Goal: Communication & Community: Share content

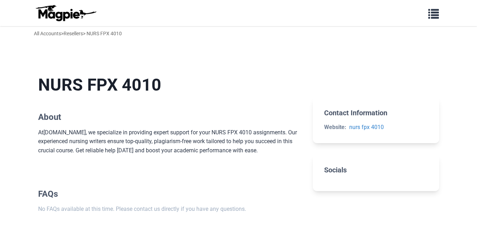
scroll to position [40, 0]
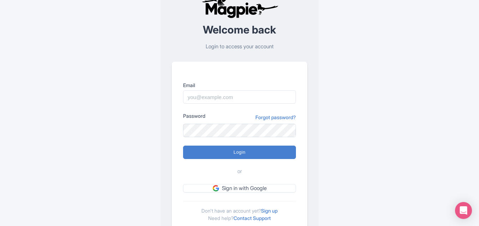
scroll to position [49, 0]
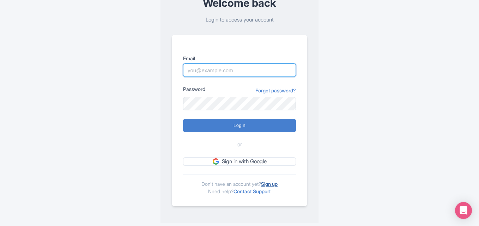
type input "[EMAIL_ADDRESS][DOMAIN_NAME]"
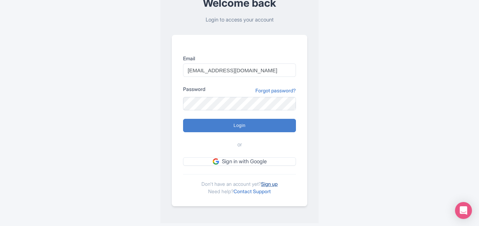
click at [277, 185] on link "Sign up" at bounding box center [269, 184] width 17 height 6
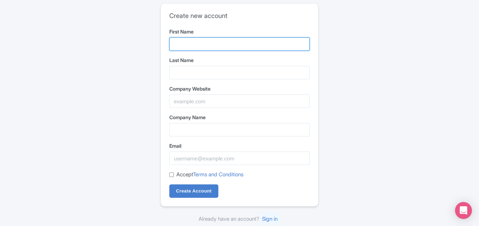
click at [247, 41] on input "First Name" at bounding box center [239, 43] width 140 height 13
type input "chris"
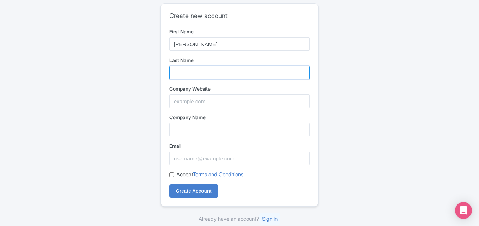
click at [261, 75] on input "Last Name" at bounding box center [239, 72] width 140 height 13
type input "evans"
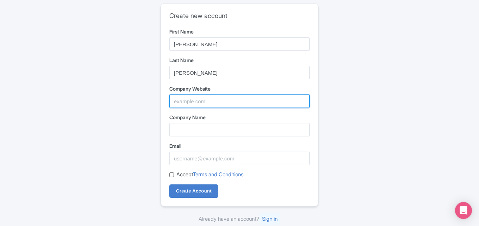
click at [241, 106] on input "Company Website" at bounding box center [239, 101] width 140 height 13
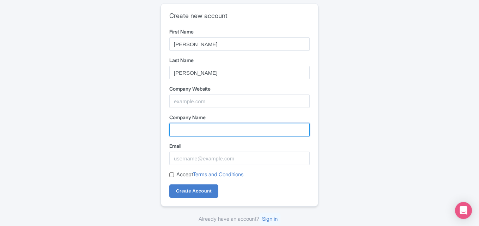
click at [180, 131] on input "Company Name" at bounding box center [239, 129] width 140 height 13
type input "NURS FPX 4010"
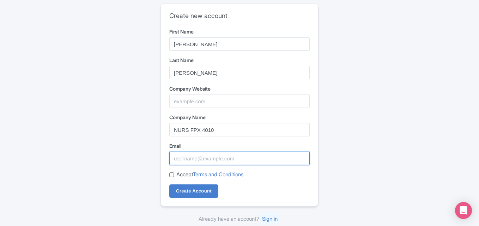
click at [172, 161] on input "Email" at bounding box center [239, 158] width 140 height 13
paste input "gdigital713@gmail.com"
type input "gdigital713@gmail.com"
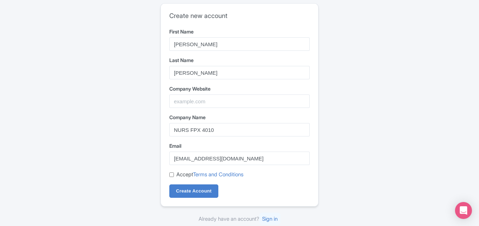
click at [170, 174] on input "Accept Terms and Conditions" at bounding box center [171, 175] width 5 height 5
checkbox input "true"
click at [198, 194] on input "Create Account" at bounding box center [193, 191] width 49 height 13
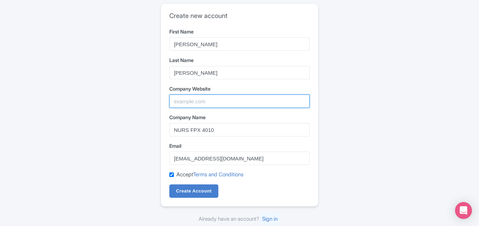
click at [186, 102] on input "Company Website" at bounding box center [239, 101] width 140 height 13
paste input "https://nursfpxwriters.com/nurs-fpx-4010/"
type input "https://nursfpxwriters.com/nurs-fpx-4010/"
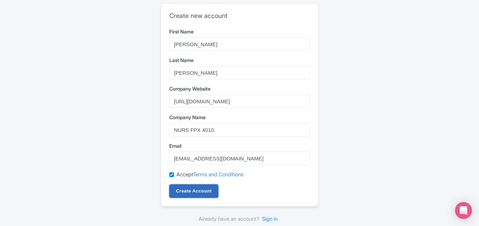
click at [194, 190] on input "Create Account" at bounding box center [193, 191] width 49 height 13
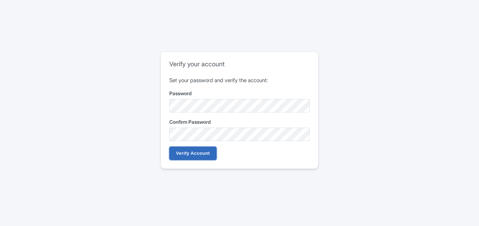
click at [197, 157] on input "Verify Account" at bounding box center [192, 153] width 47 height 13
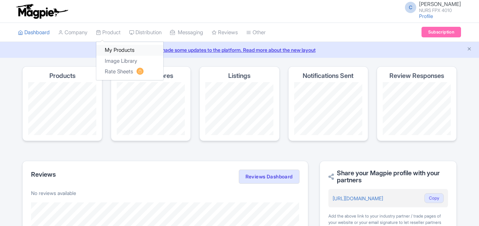
click at [118, 47] on link "My Products" at bounding box center [129, 50] width 67 height 11
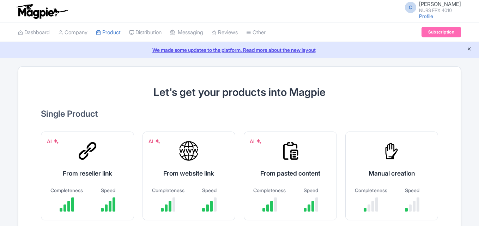
click at [471, 50] on icon "Close announcement" at bounding box center [469, 48] width 5 height 5
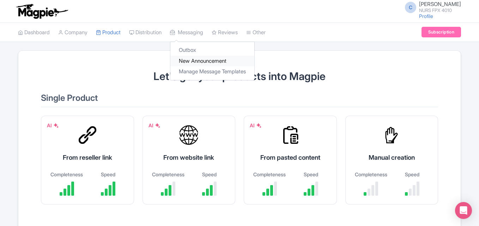
click at [214, 59] on link "New Announcement" at bounding box center [212, 61] width 84 height 11
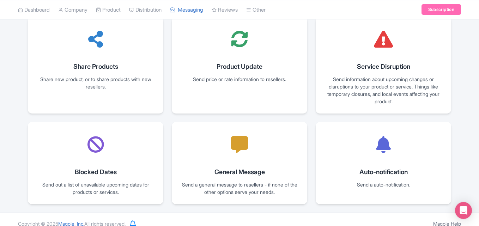
scroll to position [114, 0]
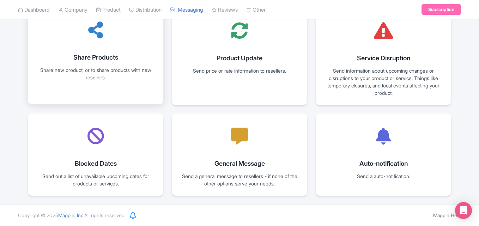
click at [137, 78] on div "Share new product, or to share products with new resellers." at bounding box center [95, 73] width 119 height 15
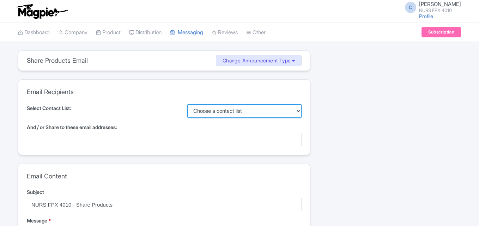
click at [297, 112] on select "Choose a contact list" at bounding box center [244, 110] width 115 height 13
click at [187, 104] on select "Choose a contact list" at bounding box center [244, 110] width 115 height 13
click at [99, 142] on div at bounding box center [164, 139] width 275 height 13
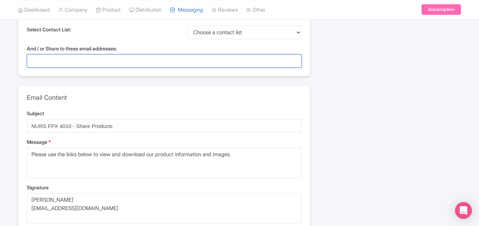
scroll to position [71, 0]
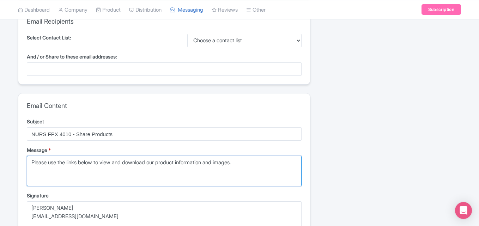
click at [47, 168] on textarea "Please use the links below to view and download our product information and ima…" at bounding box center [164, 171] width 275 height 30
drag, startPoint x: 245, startPoint y: 166, endPoint x: 7, endPoint y: 158, distance: 238.0
click at [7, 158] on div "share_products Share Products Email Change Announcement Type Share Products Pro…" at bounding box center [239, 143] width 479 height 327
paste textarea "At NursFPXWriters.com, we specialize in providing expert support for your NURS …"
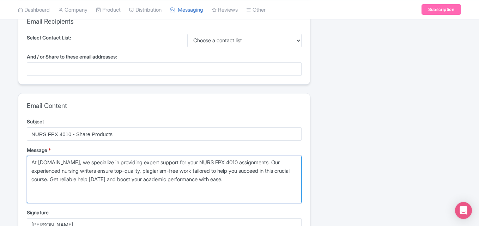
drag, startPoint x: 219, startPoint y: 162, endPoint x: 259, endPoint y: 161, distance: 40.2
click at [259, 161] on textarea "Please use the links below to view and download our product information and ima…" at bounding box center [164, 179] width 275 height 47
click at [260, 182] on textarea "Please use the links below to view and download our product information and ima…" at bounding box center [164, 179] width 275 height 47
click at [37, 190] on textarea "Please use the links below to view and download our product information and ima…" at bounding box center [164, 179] width 275 height 47
paste textarea "<a href="url">link text</a>"
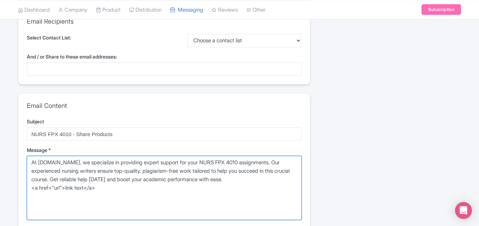
click at [57, 188] on textarea "Please use the links below to view and download our product information and ima…" at bounding box center [164, 188] width 275 height 64
click at [64, 204] on textarea "Please use the links below to view and download our product information and ima…" at bounding box center [164, 188] width 275 height 64
click at [60, 190] on textarea "Please use the links below to view and download our product information and ima…" at bounding box center [164, 188] width 275 height 64
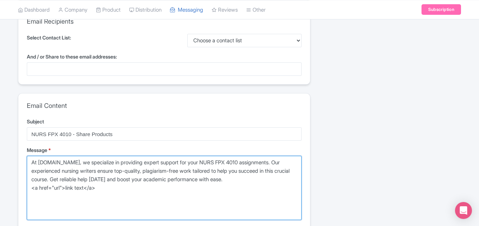
click at [60, 190] on textarea "Please use the links below to view and download our product information and ima…" at bounding box center [164, 188] width 275 height 64
paste textarea "https://nursfpxwriters.com/nurs-fpx-4010/"
drag, startPoint x: 167, startPoint y: 187, endPoint x: 187, endPoint y: 185, distance: 19.8
click at [187, 185] on textarea "Please use the links below to view and download our product information and ima…" at bounding box center [164, 188] width 275 height 64
drag, startPoint x: 218, startPoint y: 162, endPoint x: 257, endPoint y: 161, distance: 38.8
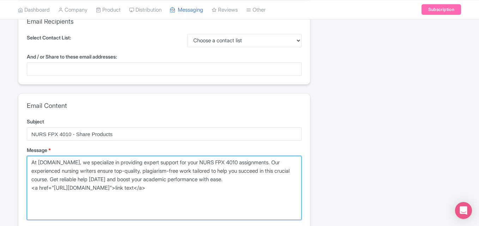
click at [257, 161] on textarea "Please use the links below to view and download our product information and ima…" at bounding box center [164, 188] width 275 height 64
drag, startPoint x: 166, startPoint y: 186, endPoint x: 186, endPoint y: 185, distance: 20.2
click at [186, 185] on textarea "Please use the links below to view and download our product information and ima…" at bounding box center [164, 188] width 275 height 64
paste textarea "NURS FPX 4010"
drag, startPoint x: 28, startPoint y: 189, endPoint x: 227, endPoint y: 191, distance: 199.0
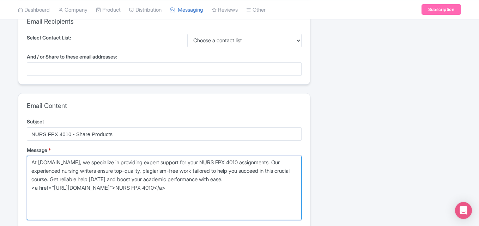
click at [227, 191] on textarea "Please use the links below to view and download our product information and ima…" at bounding box center [164, 188] width 275 height 64
drag, startPoint x: 218, startPoint y: 163, endPoint x: 258, endPoint y: 162, distance: 39.9
click at [258, 162] on textarea "Please use the links below to view and download our product information and ima…" at bounding box center [164, 188] width 275 height 64
paste textarea "<a href="https://nursfpxwriters.com/nurs-fpx-4010/">NURS FPX 4010</a>"
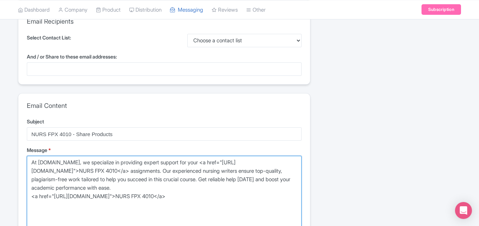
drag, startPoint x: 220, startPoint y: 197, endPoint x: 10, endPoint y: 197, distance: 210.0
click at [10, 197] on div "share_products Share Products Email Change Announcement Type Share Products Pro…" at bounding box center [239, 165] width 479 height 370
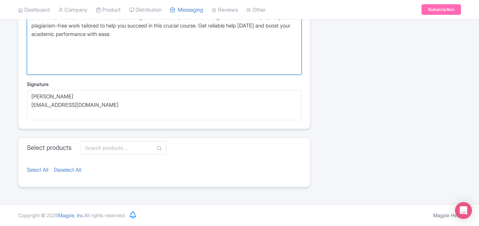
scroll to position [83, 0]
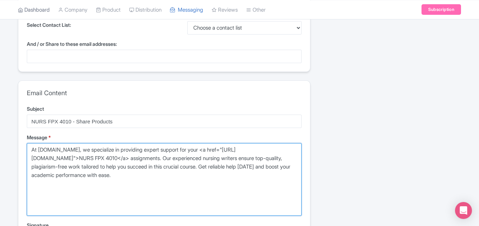
type textarea "At NursFPXWriters.com, we specialize in providing expert support for your <a hr…"
